Goal: Task Accomplishment & Management: Manage account settings

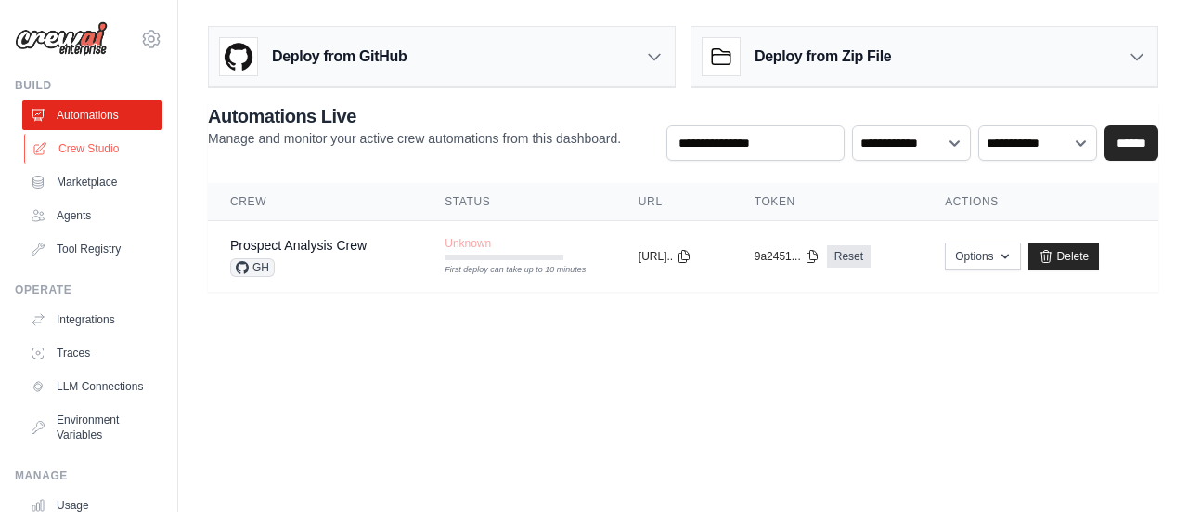
click at [66, 147] on link "Crew Studio" at bounding box center [94, 149] width 140 height 30
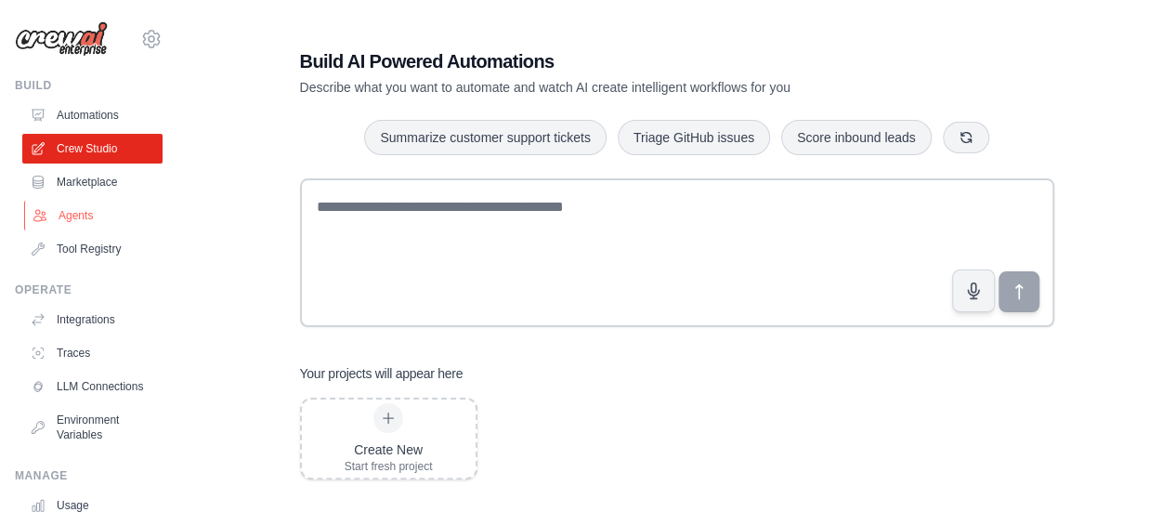
click at [59, 213] on link "Agents" at bounding box center [94, 216] width 140 height 30
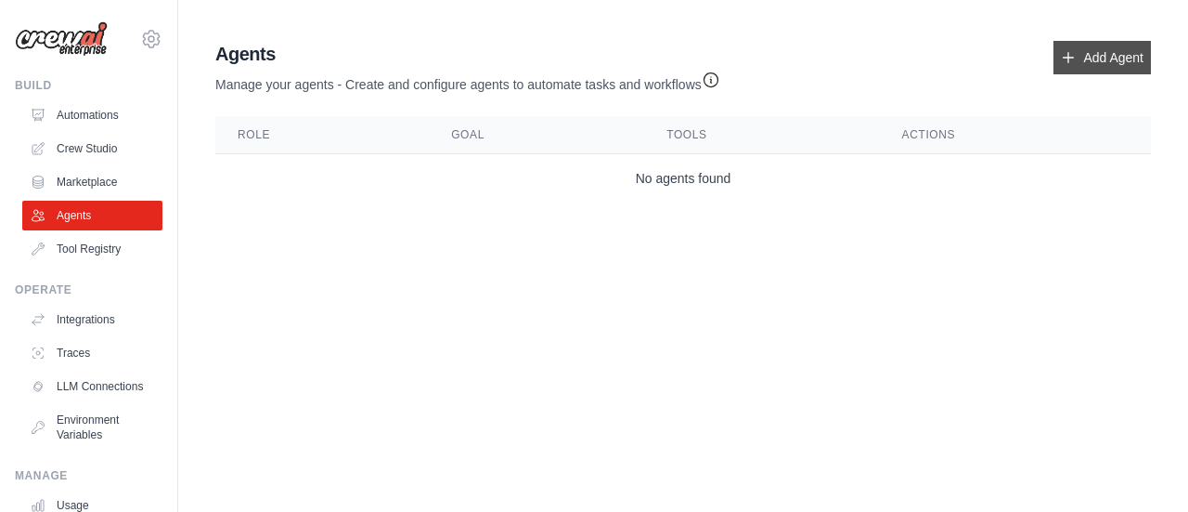
click at [1107, 51] on link "Add Agent" at bounding box center [1102, 57] width 97 height 33
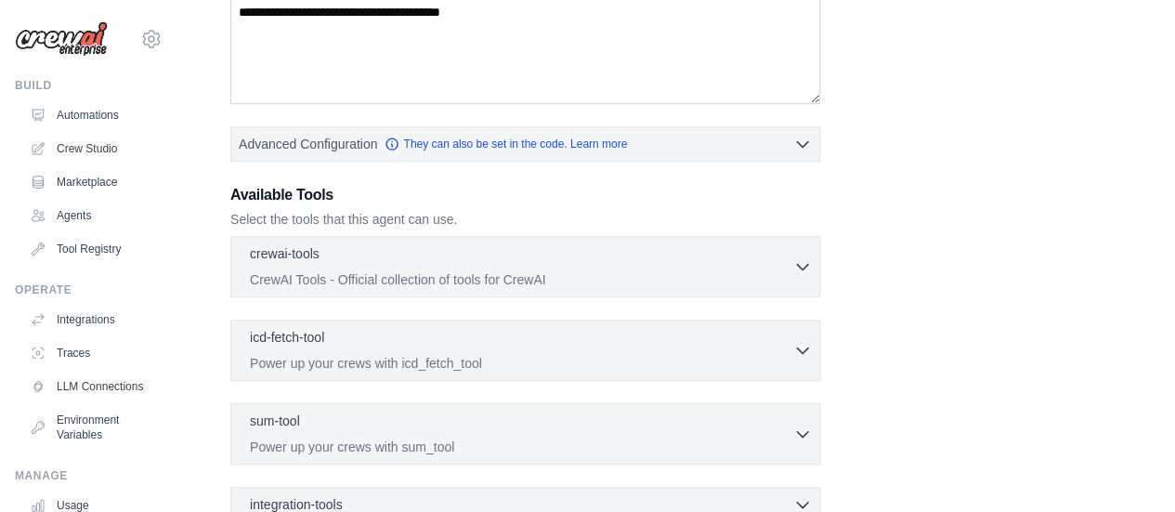
scroll to position [464, 0]
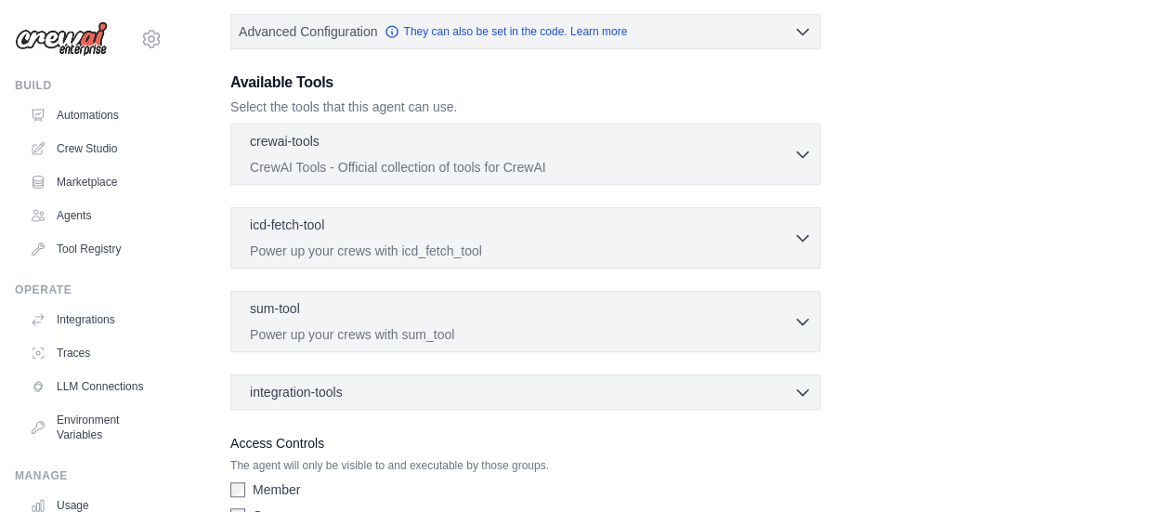
click at [811, 153] on div "crewai-tools 0 selected CrewAI Tools - Official collection of tools for CrewAI …" at bounding box center [525, 153] width 590 height 61
click at [806, 153] on icon "button" at bounding box center [802, 153] width 19 height 19
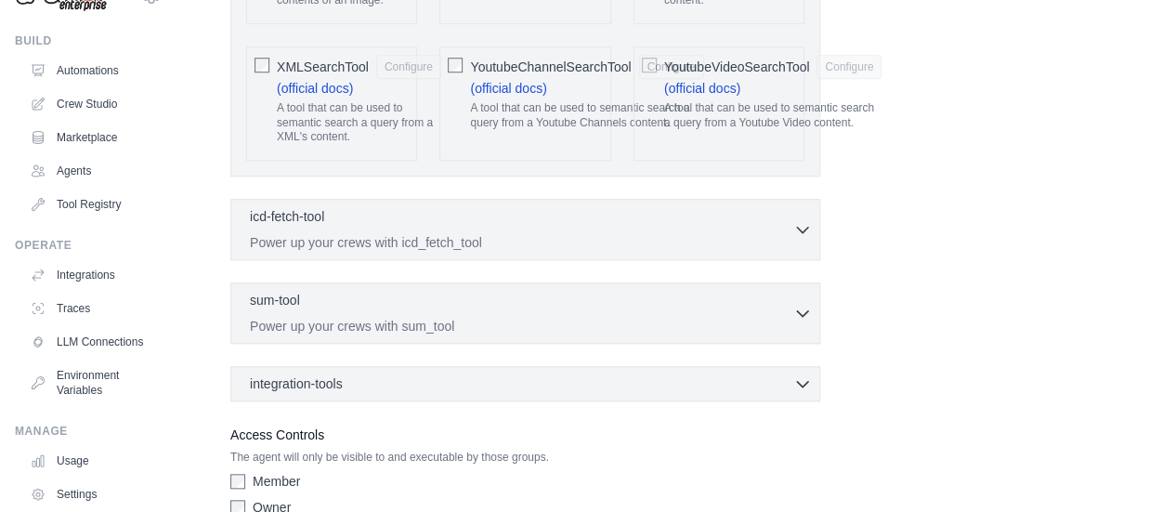
scroll to position [154, 0]
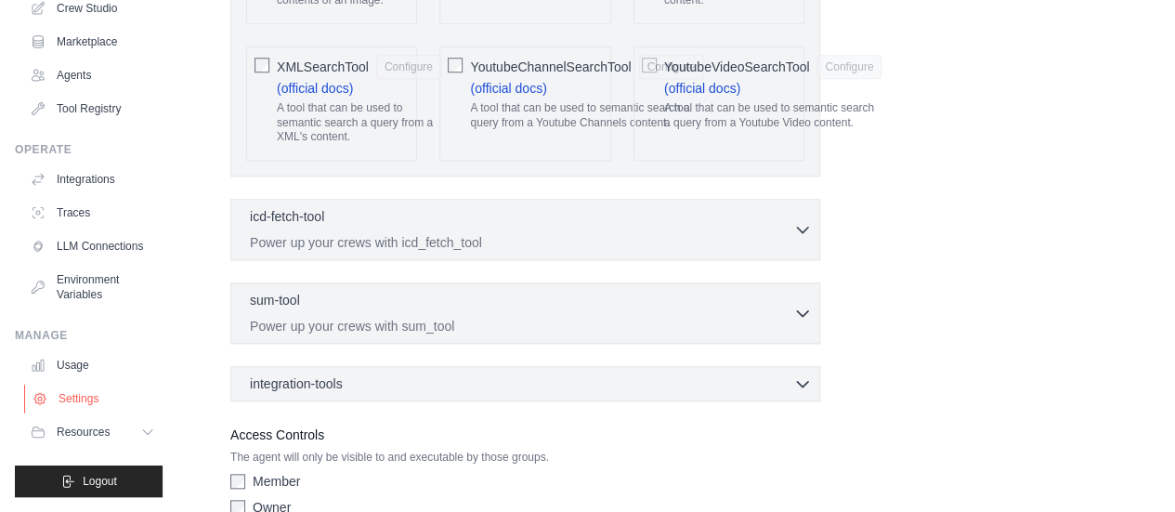
click at [80, 395] on link "Settings" at bounding box center [94, 398] width 140 height 30
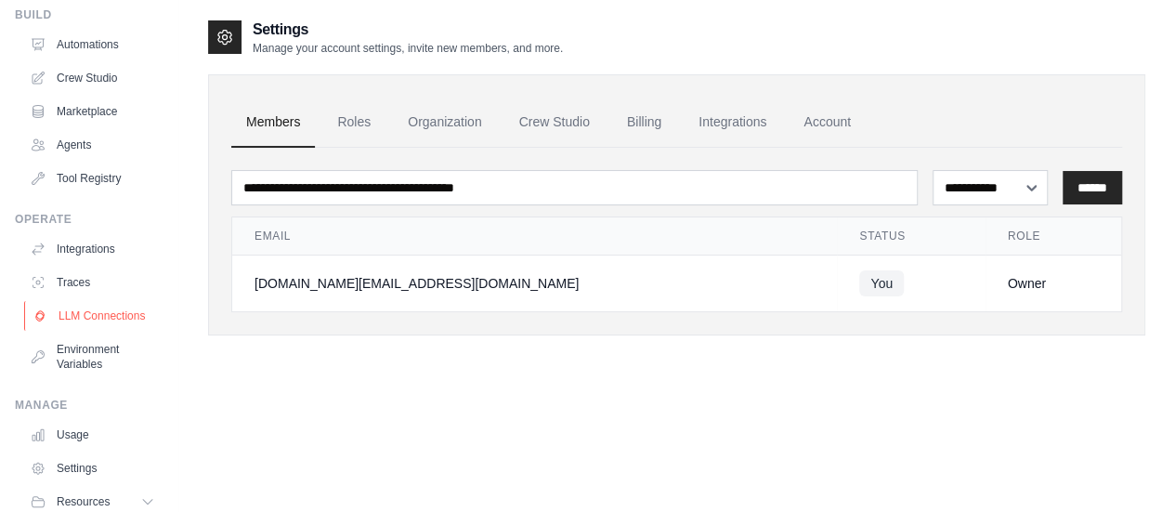
scroll to position [154, 0]
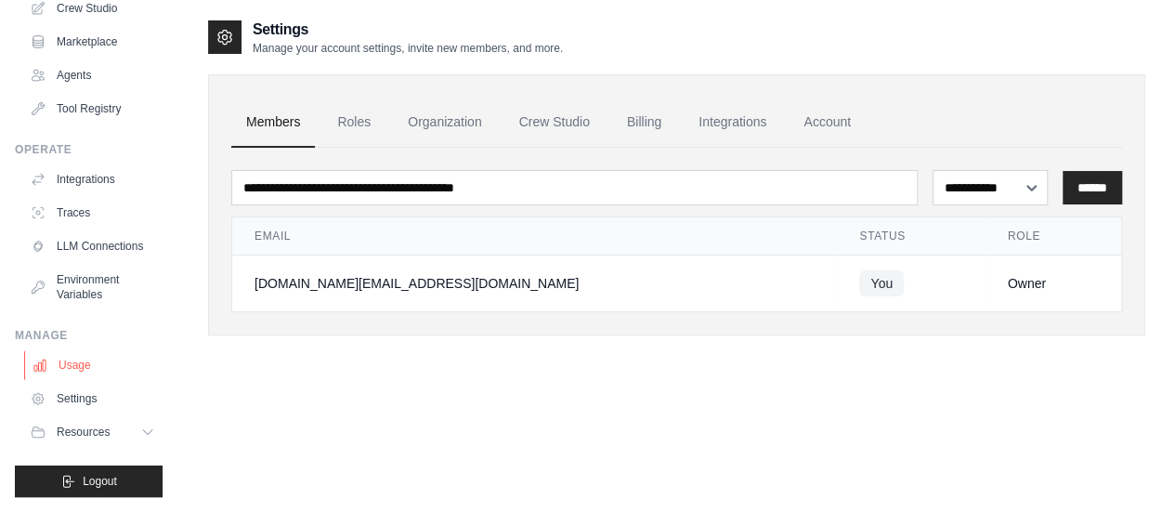
click at [84, 369] on link "Usage" at bounding box center [94, 365] width 140 height 30
